Goal: Navigation & Orientation: Find specific page/section

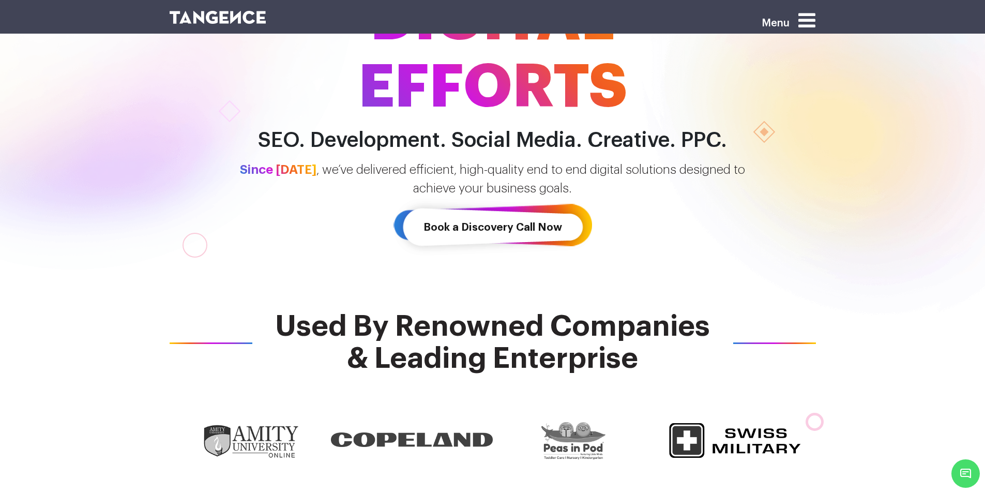
scroll to position [103, 0]
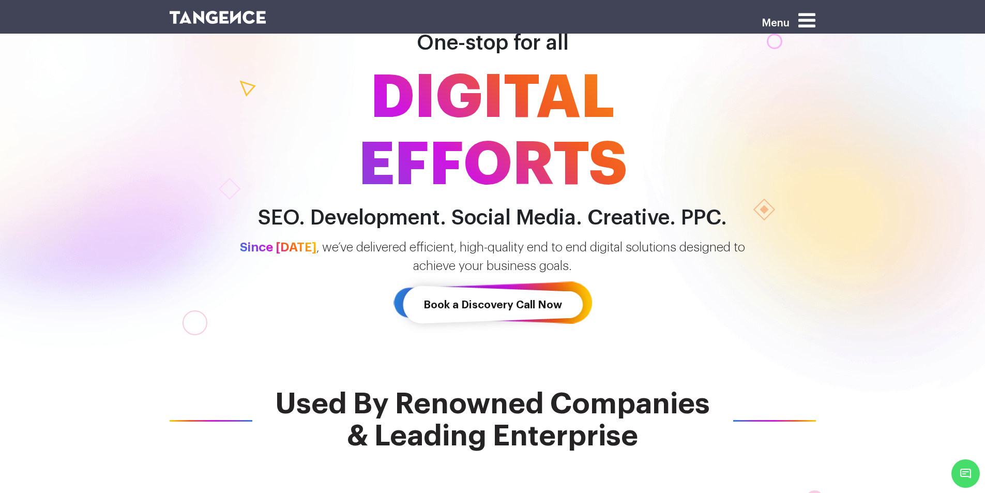
click at [809, 18] on icon at bounding box center [807, 20] width 17 height 20
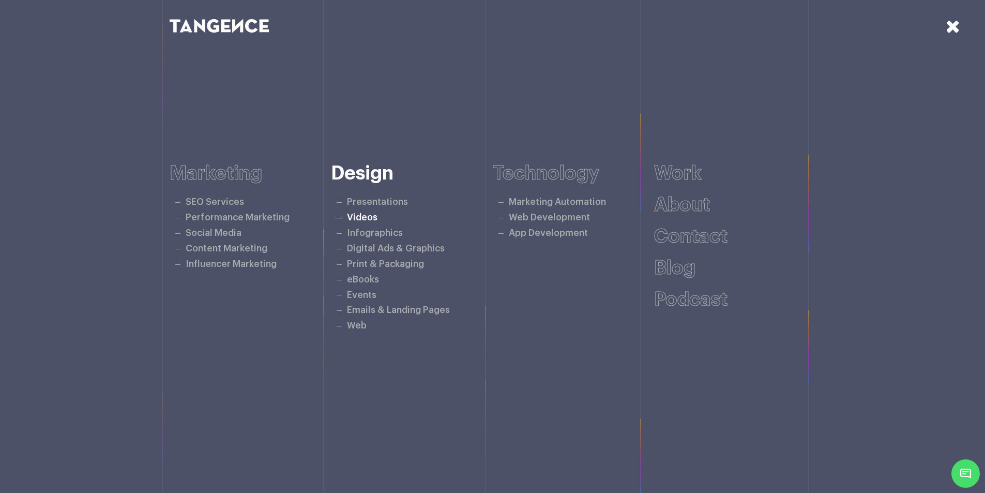
click at [359, 218] on link "Videos" at bounding box center [362, 217] width 31 height 9
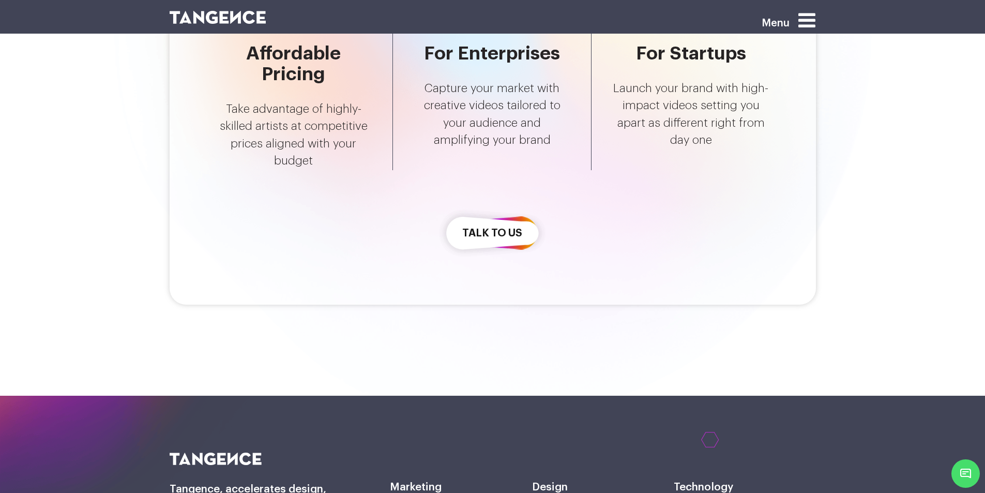
scroll to position [4603, 0]
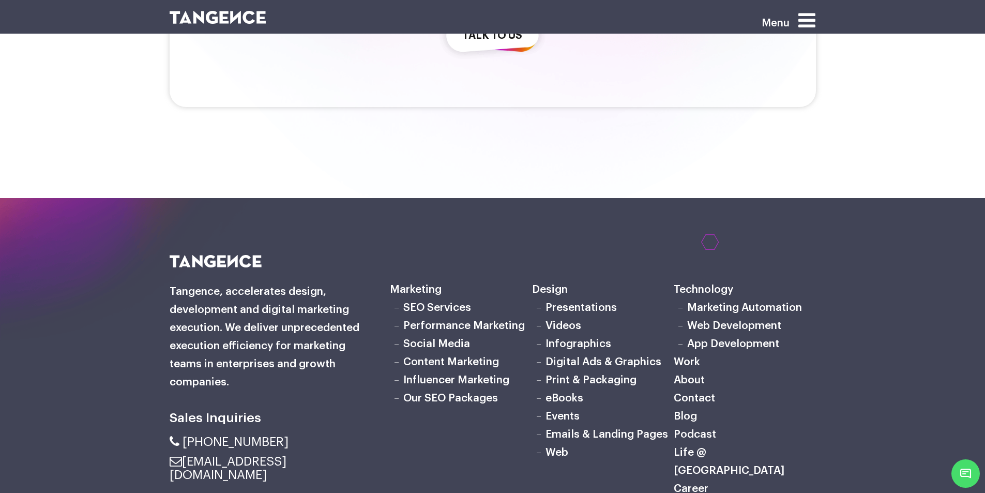
click at [694, 483] on link "Career" at bounding box center [691, 488] width 35 height 11
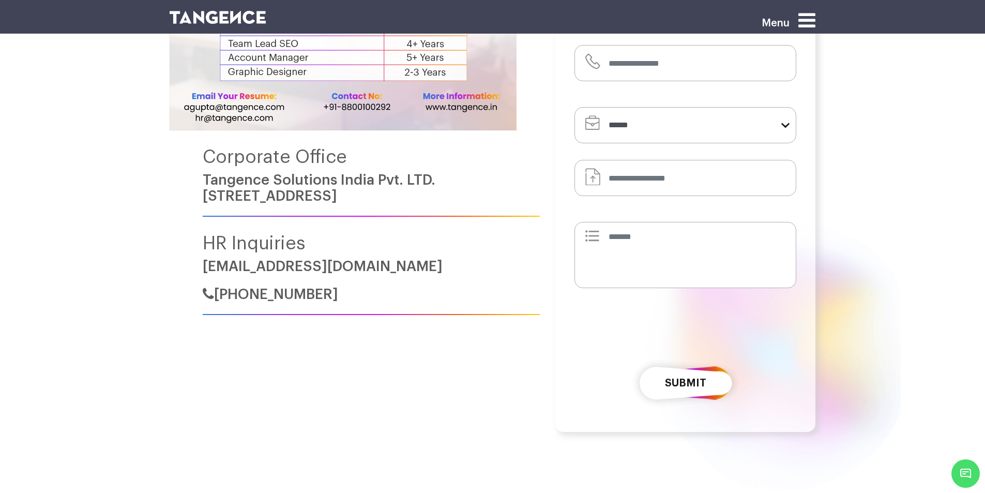
scroll to position [207, 0]
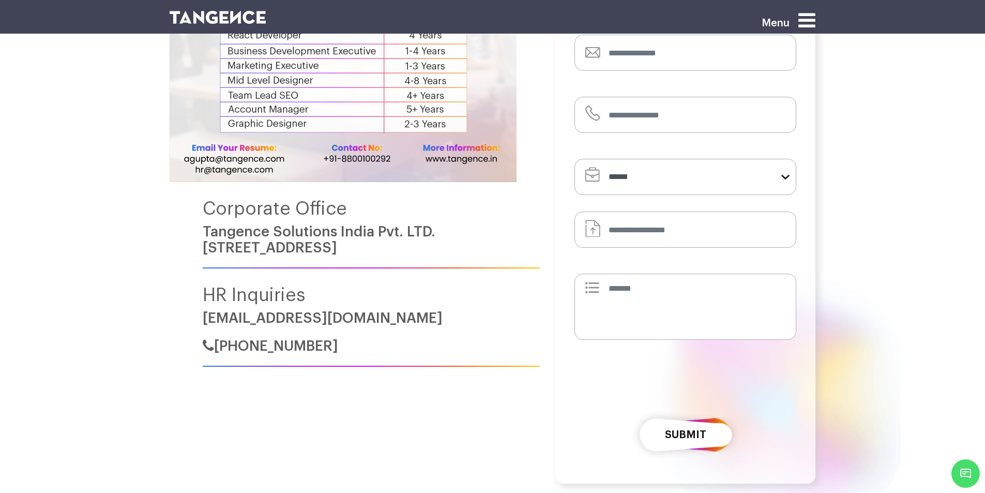
drag, startPoint x: 395, startPoint y: 248, endPoint x: 200, endPoint y: 233, distance: 195.5
click at [200, 233] on div "Corporate Office Tangence Solutions [GEOGRAPHIC_DATA] Pvt. LTD. [STREET_ADDRESS…" at bounding box center [355, 117] width 371 height 499
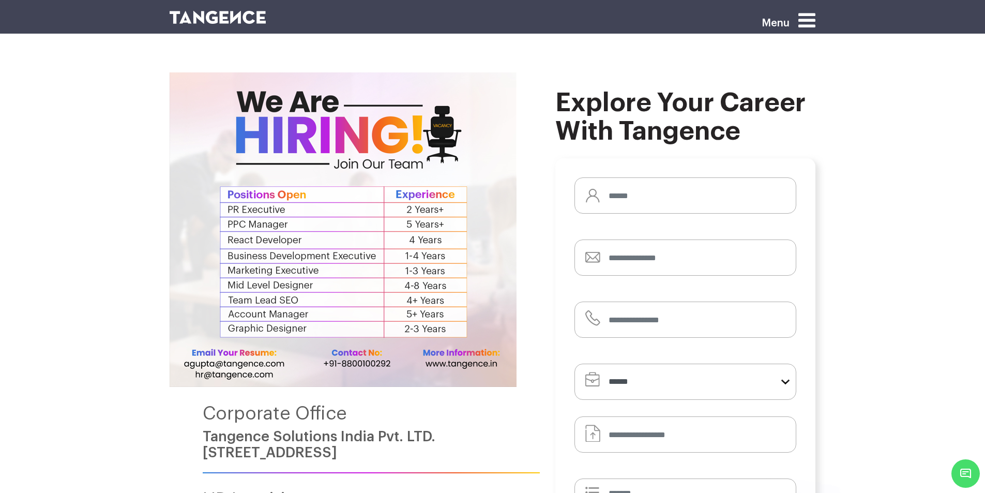
scroll to position [0, 0]
